Goal: Transaction & Acquisition: Purchase product/service

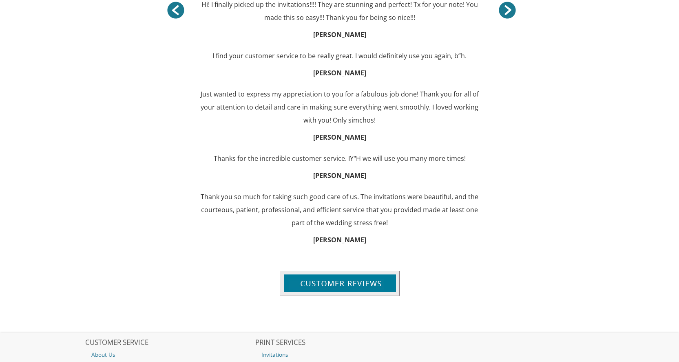
scroll to position [674, 0]
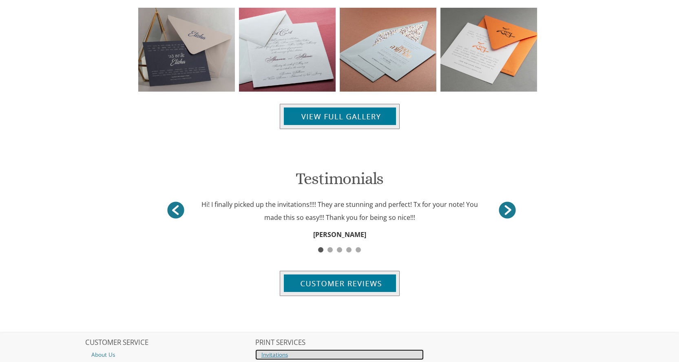
click at [276, 350] on link "Invitations" at bounding box center [339, 355] width 169 height 11
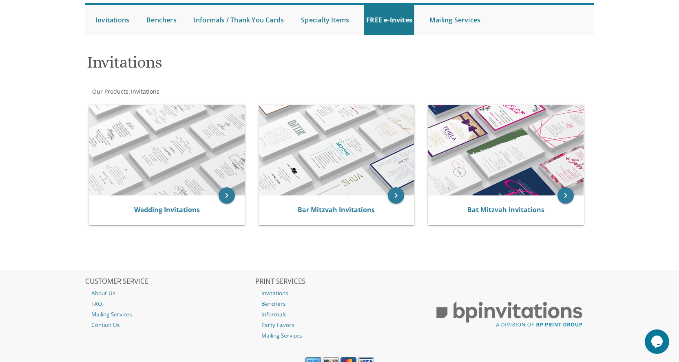
scroll to position [87, 0]
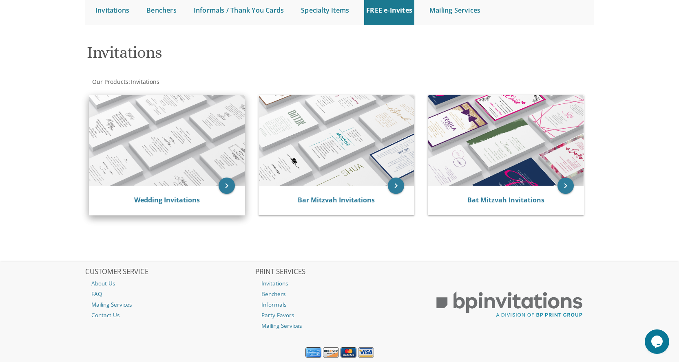
click at [167, 155] on img at bounding box center [166, 140] width 155 height 90
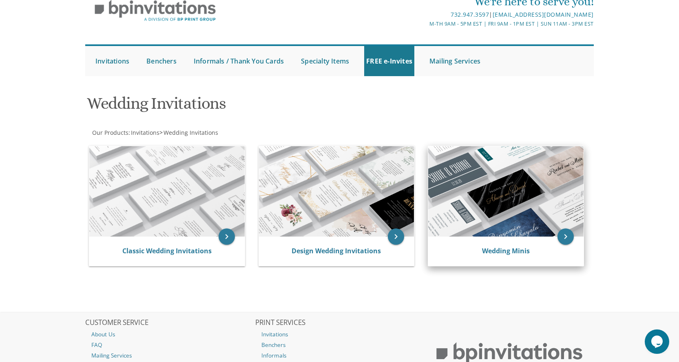
scroll to position [38, 0]
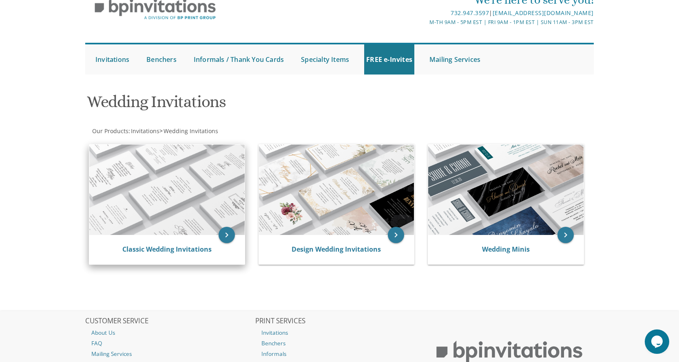
click at [193, 196] on img at bounding box center [166, 190] width 155 height 90
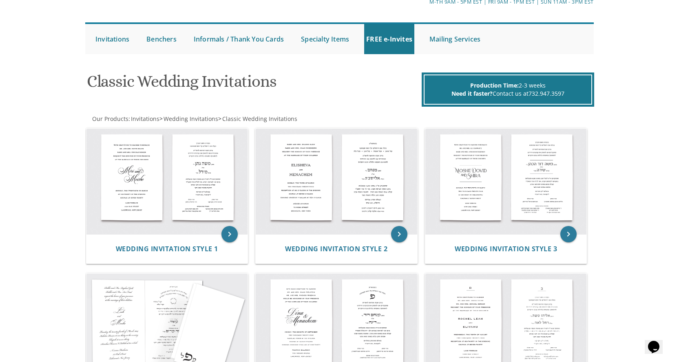
scroll to position [34, 0]
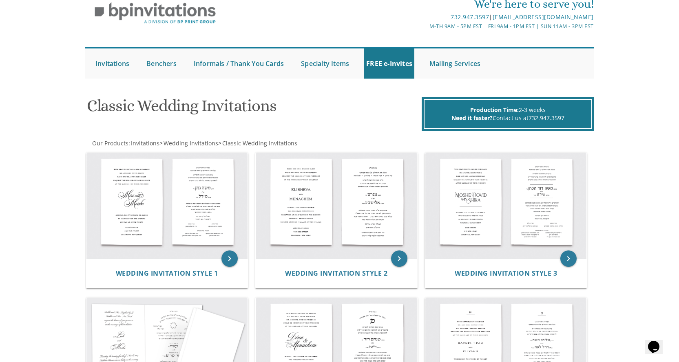
drag, startPoint x: 683, startPoint y: 93, endPoint x: 684, endPoint y: 107, distance: 13.9
click at [678, 107] on html "My Cart Total: View Cart Item(s) Submit My Cart Total: View Cart Item(s) Login …" at bounding box center [339, 147] width 679 height 362
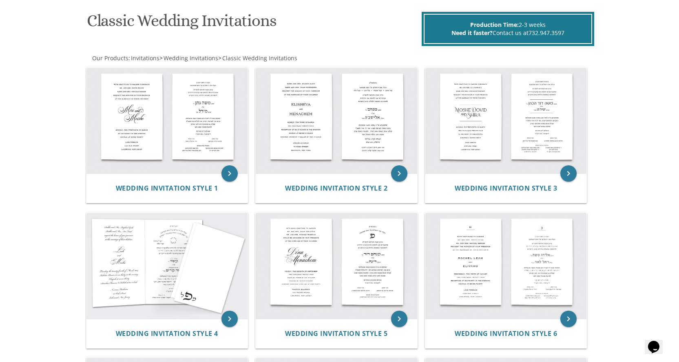
scroll to position [123, 0]
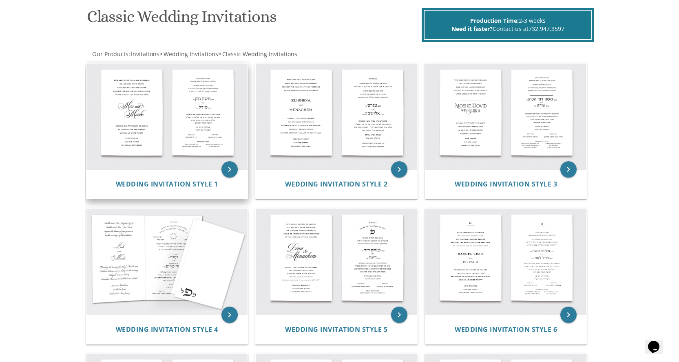
click at [129, 122] on img at bounding box center [166, 117] width 161 height 106
click at [189, 112] on img at bounding box center [166, 117] width 161 height 106
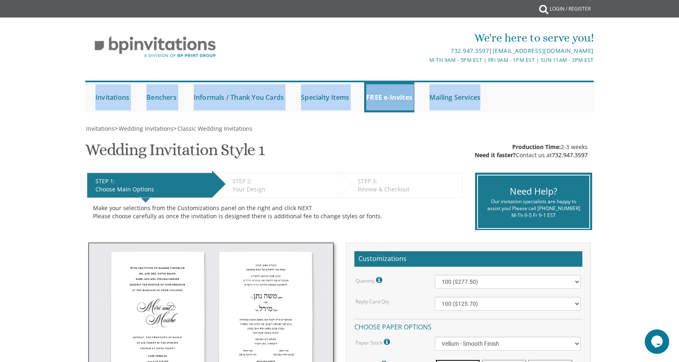
drag, startPoint x: 678, startPoint y: 75, endPoint x: 677, endPoint y: 120, distance: 45.2
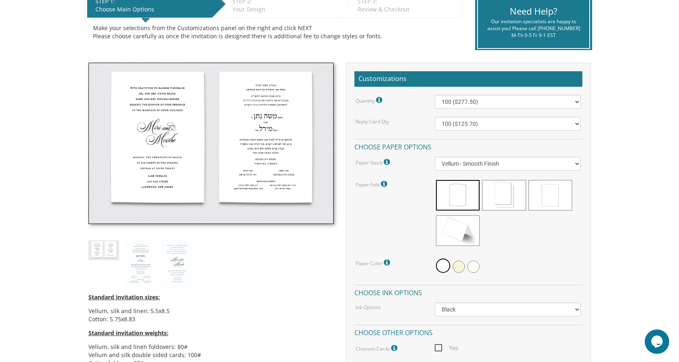
scroll to position [190, 0]
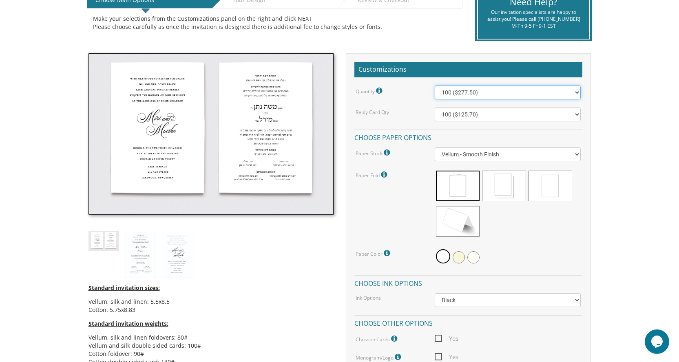
click at [577, 95] on select "100 ($277.50) 200 ($330.45) 300 ($380.65) 400 ($432.70) 500 ($482.10) 600 ($534…" at bounding box center [507, 93] width 146 height 14
select select "300"
click at [434, 88] on select "100 ($277.50) 200 ($330.45) 300 ($380.65) 400 ($432.70) 500 ($482.10) 600 ($534…" at bounding box center [507, 93] width 146 height 14
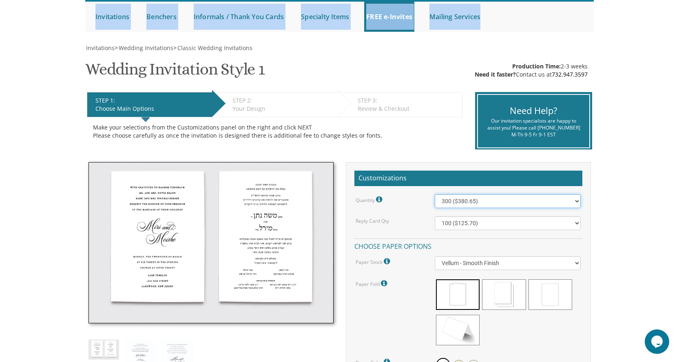
scroll to position [143, 0]
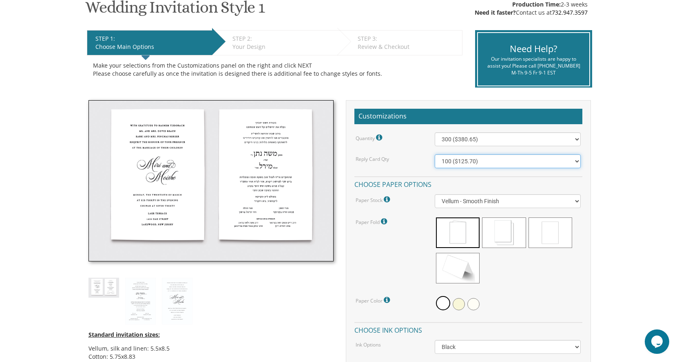
click at [578, 165] on select "100 ($125.70) 200 ($150.60) 300 ($177.95) 400 ($270.70) 500 ($225.30) 600 ($249…" at bounding box center [507, 161] width 146 height 14
select select "300"
click at [434, 156] on select "100 ($125.70) 200 ($150.60) 300 ($177.95) 400 ($270.70) 500 ($225.30) 600 ($249…" at bounding box center [507, 161] width 146 height 14
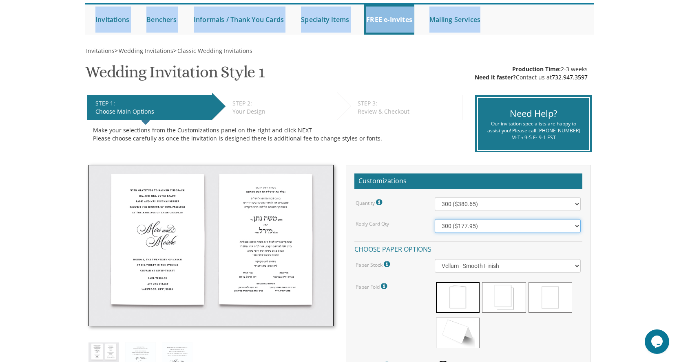
scroll to position [106, 0]
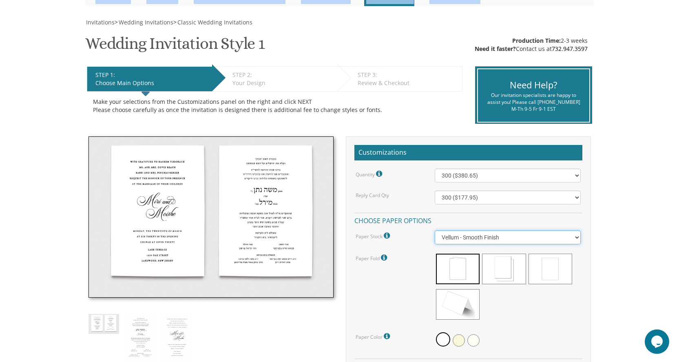
click at [577, 241] on select "Vellum - Smooth Finish Linen - Subtle Embossed Crosshatch Texture Silk - Soft, …" at bounding box center [507, 238] width 146 height 14
click at [434, 233] on select "Vellum - Smooth Finish Linen - Subtle Embossed Crosshatch Texture Silk - Soft, …" at bounding box center [507, 238] width 146 height 14
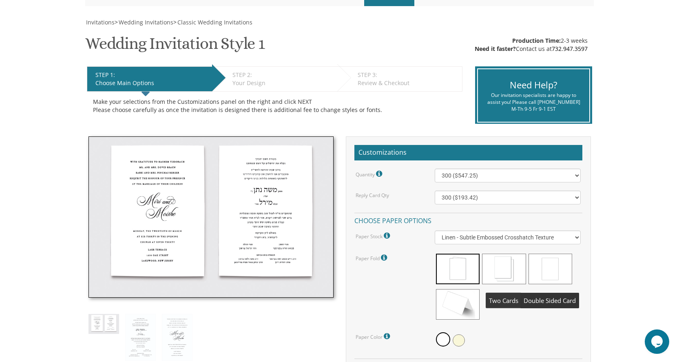
click at [508, 265] on span at bounding box center [504, 269] width 44 height 31
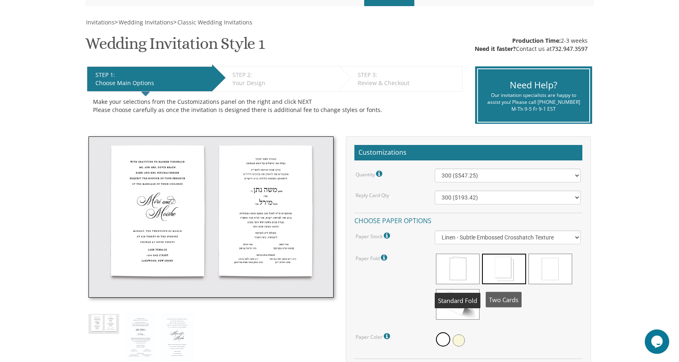
click at [455, 265] on span at bounding box center [458, 269] width 44 height 31
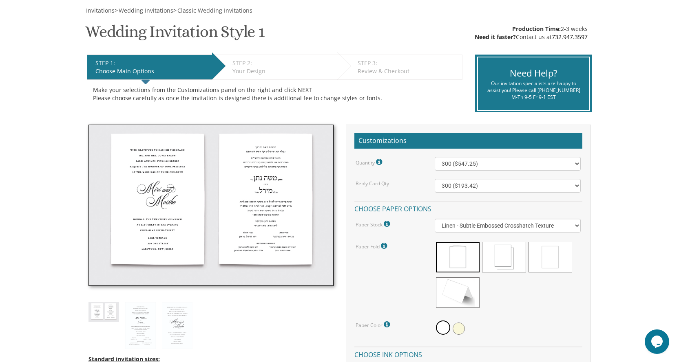
scroll to position [104, 0]
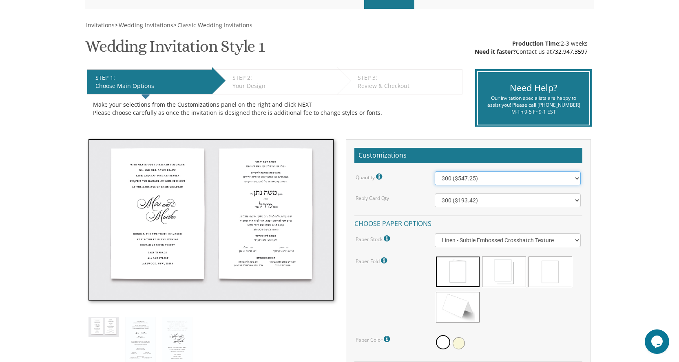
click at [575, 180] on select "100 ($358.15) 200 ($372.55) 300 ($547.25) 400 ($561.65) 500 ($736.40) 600 ($750…" at bounding box center [507, 179] width 146 height 14
click at [579, 244] on select "Vellum - Smooth Finish Linen - Subtle Embossed Crosshatch Texture Silk - Soft, …" at bounding box center [507, 241] width 146 height 14
select select "Vellum"
click at [434, 236] on select "Vellum - Smooth Finish Linen - Subtle Embossed Crosshatch Texture Silk - Soft, …" at bounding box center [507, 241] width 146 height 14
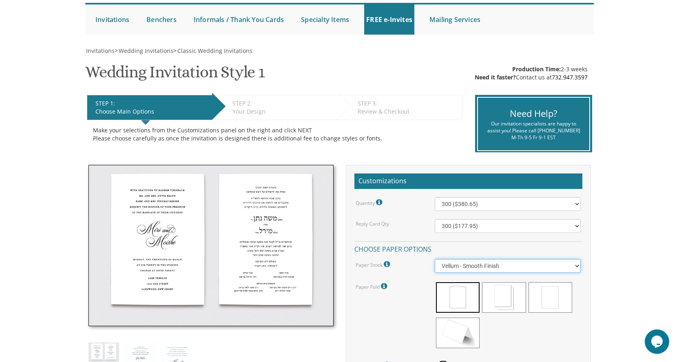
scroll to position [0, 0]
